Goal: Find specific page/section: Find specific page/section

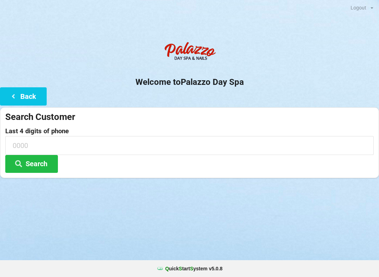
click at [95, 139] on input at bounding box center [189, 145] width 369 height 19
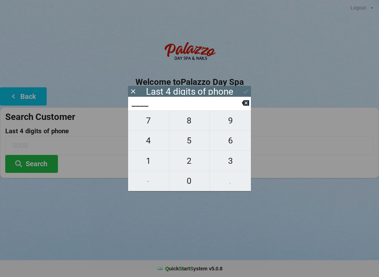
click at [151, 146] on span "4" at bounding box center [148, 140] width 41 height 15
type input "4___"
click at [191, 165] on span "2" at bounding box center [189, 161] width 41 height 15
type input "42__"
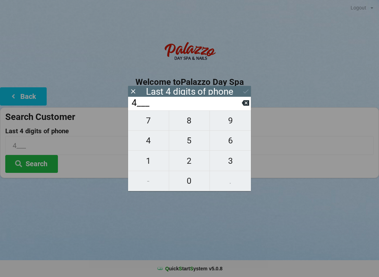
type input "42__"
click at [154, 125] on span "7" at bounding box center [148, 120] width 41 height 15
type input "427_"
click at [156, 164] on span "1" at bounding box center [148, 161] width 41 height 15
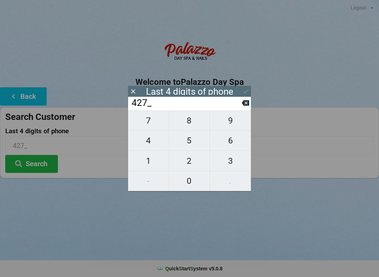
type input "4271"
click at [244, 88] on icon at bounding box center [245, 91] width 7 height 7
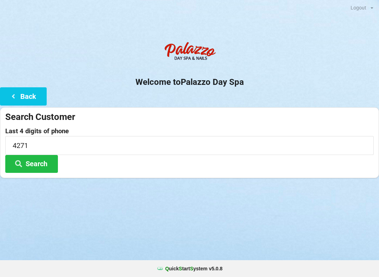
click at [37, 163] on button "Search" at bounding box center [31, 164] width 53 height 18
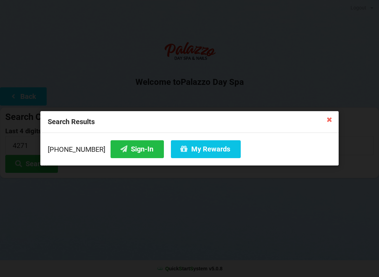
click at [133, 155] on button "Sign-In" at bounding box center [137, 149] width 53 height 18
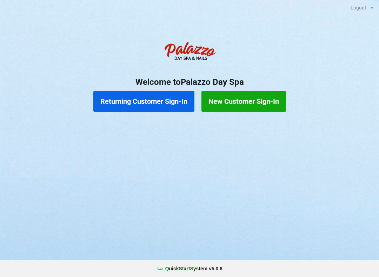
click at [140, 108] on button "Returning Customer Sign-In" at bounding box center [143, 101] width 101 height 21
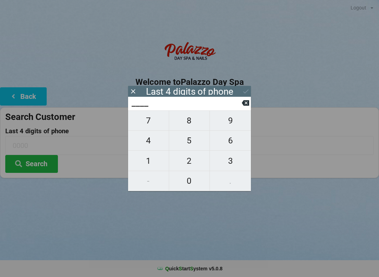
click at [191, 143] on span "5" at bounding box center [189, 140] width 41 height 15
type input "5___"
click at [188, 145] on span "5" at bounding box center [189, 140] width 41 height 15
type input "55__"
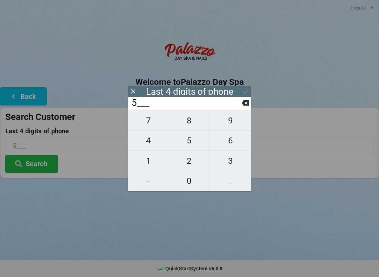
type input "55__"
click at [146, 121] on span "7" at bounding box center [148, 120] width 41 height 15
type input "557_"
click at [192, 120] on span "8" at bounding box center [189, 120] width 41 height 15
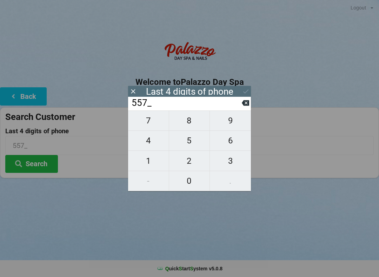
type input "5578"
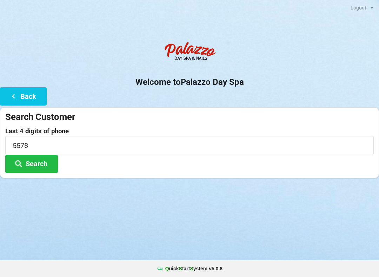
click at [39, 168] on button "Search" at bounding box center [31, 164] width 53 height 18
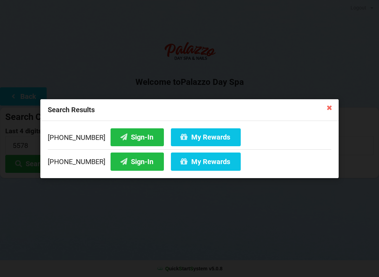
click at [119, 135] on button "Sign-In" at bounding box center [137, 137] width 53 height 18
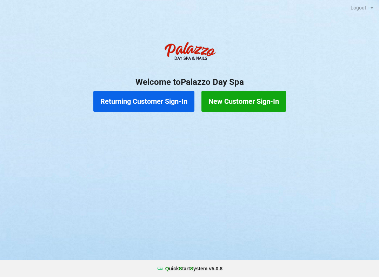
click at [128, 100] on button "Returning Customer Sign-In" at bounding box center [143, 101] width 101 height 21
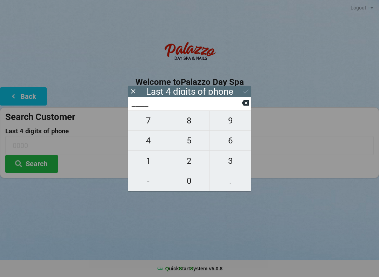
click at [187, 147] on span "5" at bounding box center [189, 140] width 41 height 15
type input "5___"
click at [191, 148] on span "5" at bounding box center [189, 140] width 41 height 15
type input "55__"
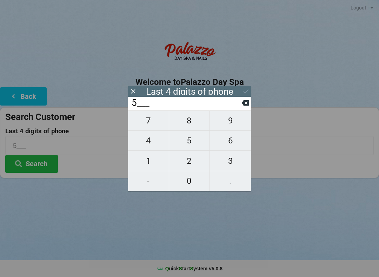
type input "55__"
click at [153, 121] on span "7" at bounding box center [148, 120] width 41 height 15
type input "557_"
click at [188, 127] on span "8" at bounding box center [189, 120] width 41 height 15
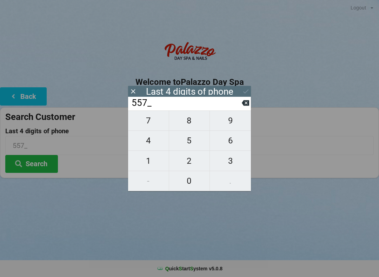
type input "5578"
click at [33, 166] on button "Search" at bounding box center [31, 164] width 53 height 18
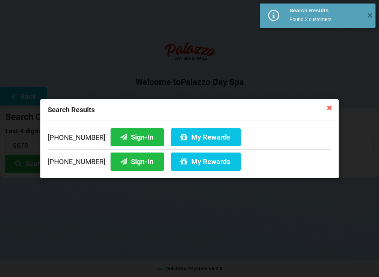
click at [186, 140] on button "My Rewards" at bounding box center [206, 137] width 70 height 18
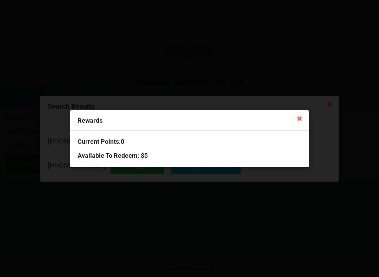
click at [302, 122] on icon at bounding box center [299, 118] width 11 height 11
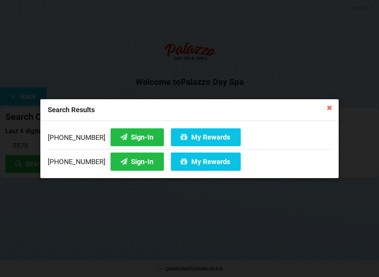
click at [330, 109] on icon at bounding box center [329, 107] width 11 height 11
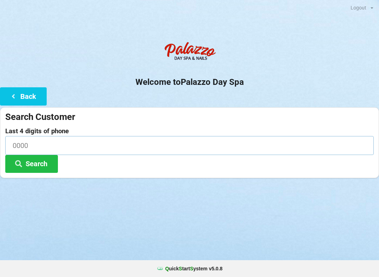
click at [66, 141] on input at bounding box center [189, 145] width 369 height 19
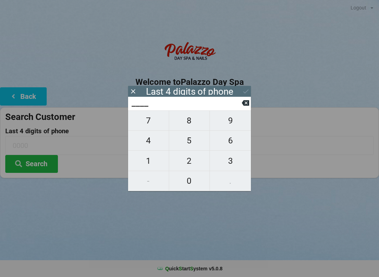
click at [224, 164] on span "3" at bounding box center [230, 161] width 41 height 15
type input "3___"
click at [154, 125] on span "7" at bounding box center [148, 120] width 41 height 15
type input "37__"
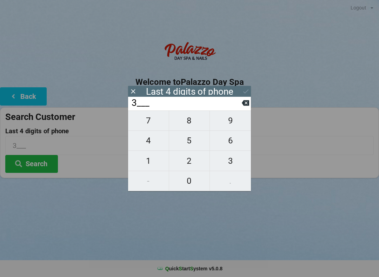
type input "37__"
click at [190, 147] on span "5" at bounding box center [189, 140] width 41 height 15
type input "375_"
click at [190, 145] on span "5" at bounding box center [189, 140] width 41 height 15
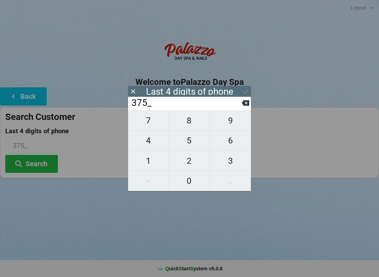
type input "3755"
click at [245, 88] on icon at bounding box center [245, 91] width 7 height 7
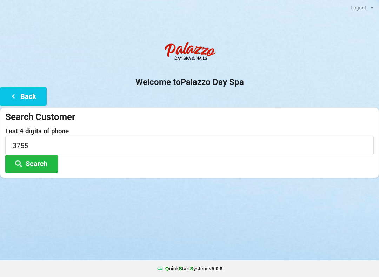
click at [43, 168] on button "Search" at bounding box center [31, 164] width 53 height 18
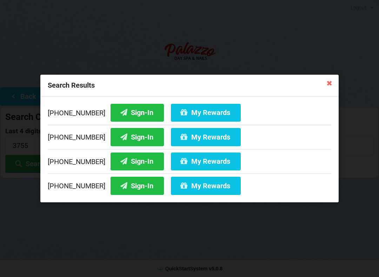
click at [132, 167] on button "Sign-In" at bounding box center [137, 162] width 53 height 18
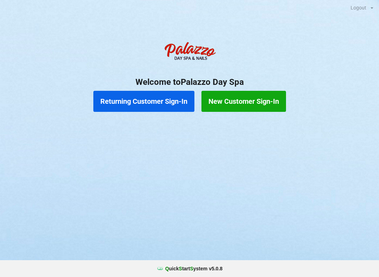
click at [263, 97] on button "New Customer Sign-In" at bounding box center [243, 101] width 85 height 21
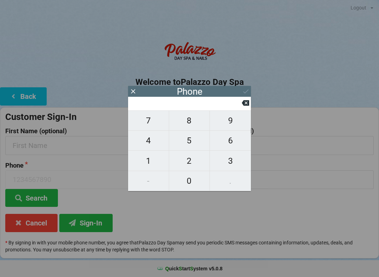
click at [46, 219] on button "Cancel" at bounding box center [31, 223] width 52 height 18
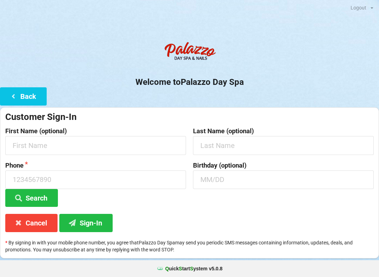
click at [38, 223] on button "Cancel" at bounding box center [31, 223] width 52 height 18
click at [45, 227] on button "Cancel" at bounding box center [31, 223] width 52 height 18
click at [95, 220] on button "Sign-In" at bounding box center [85, 223] width 53 height 18
click at [91, 224] on button "Sign-In" at bounding box center [85, 223] width 53 height 18
click at [41, 224] on button "Cancel" at bounding box center [31, 223] width 52 height 18
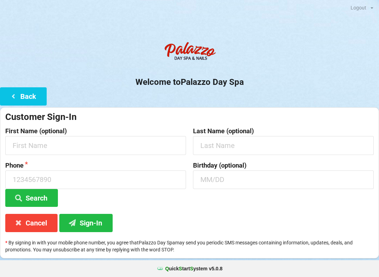
click at [38, 221] on button "Cancel" at bounding box center [31, 223] width 52 height 18
click at [28, 224] on button "Cancel" at bounding box center [31, 223] width 52 height 18
click at [14, 223] on icon at bounding box center [18, 223] width 8 height 6
click at [15, 99] on icon at bounding box center [13, 96] width 8 height 6
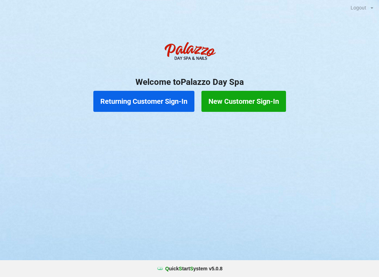
click at [153, 100] on button "Returning Customer Sign-In" at bounding box center [143, 101] width 101 height 21
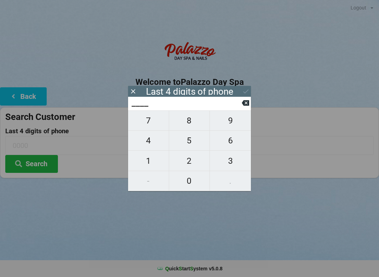
click at [195, 124] on span "8" at bounding box center [189, 120] width 41 height 15
type input "8___"
click at [187, 184] on span "0" at bounding box center [189, 181] width 41 height 15
type input "80__"
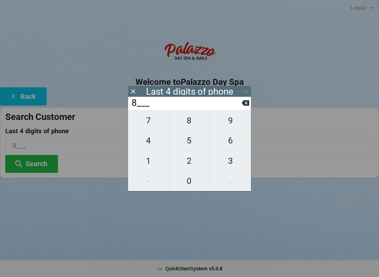
type input "80__"
click at [195, 145] on span "5" at bounding box center [189, 140] width 41 height 15
type input "805_"
click at [156, 163] on span "1" at bounding box center [148, 161] width 41 height 15
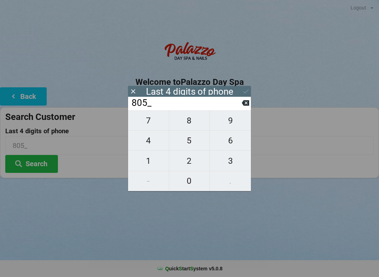
type input "8051"
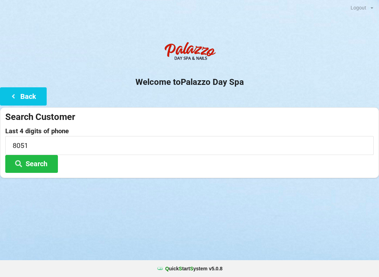
click at [33, 162] on button "Search" at bounding box center [31, 164] width 53 height 18
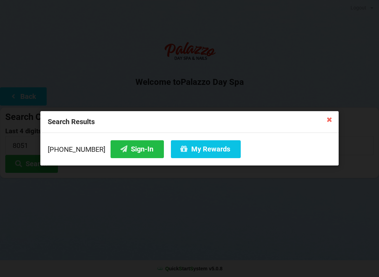
click at [198, 150] on button "My Rewards" at bounding box center [206, 149] width 70 height 18
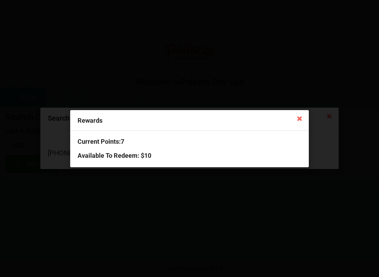
click at [300, 121] on icon at bounding box center [299, 118] width 11 height 11
